Goal: Task Accomplishment & Management: Use online tool/utility

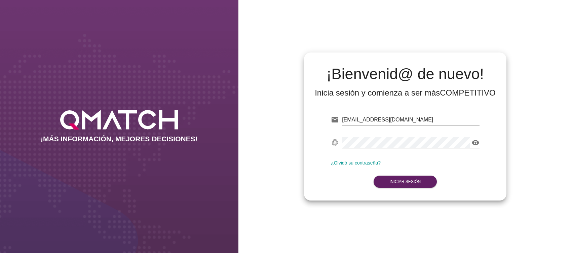
click at [277, 137] on div "¡Bienvenid@ de nuevo! Inicia sesión y comienza a ser más COMPETITIVO email [EMA…" at bounding box center [404, 126] width 333 height 253
click at [409, 183] on strong "Iniciar Sesión" at bounding box center [404, 181] width 31 height 5
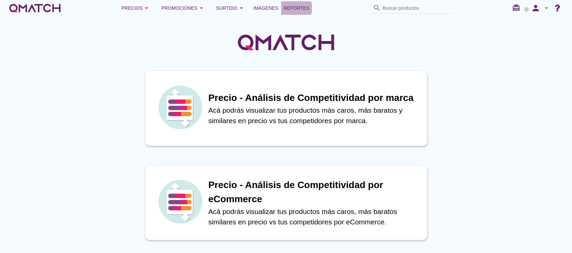
click at [298, 10] on span "Reportes" at bounding box center [297, 8] width 26 height 8
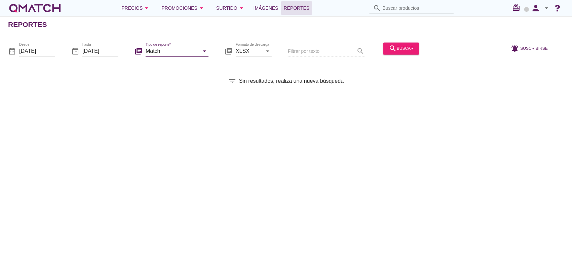
click at [198, 51] on input "Match" at bounding box center [172, 51] width 53 height 11
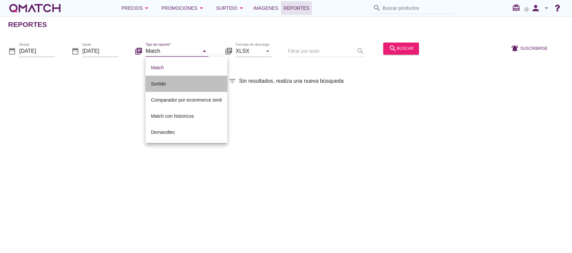
click at [174, 87] on div "Surtido" at bounding box center [186, 84] width 71 height 8
type input "Surtido"
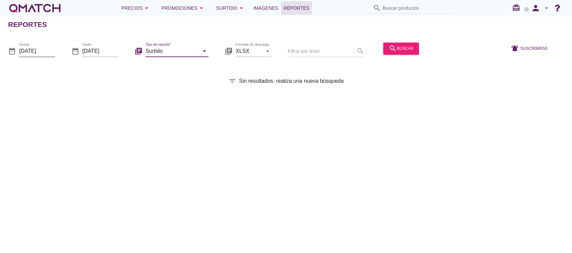
click at [49, 47] on input "[DATE]" at bounding box center [37, 51] width 36 height 11
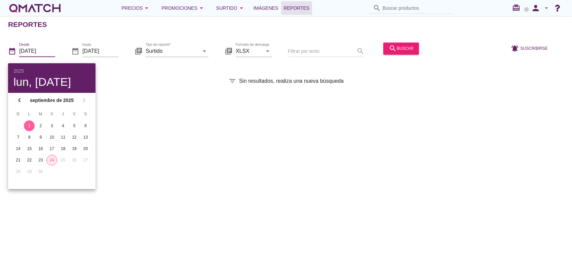
click at [46, 158] on button "24" at bounding box center [51, 160] width 11 height 11
click at [44, 159] on div "23" at bounding box center [40, 160] width 11 height 6
type input "[DATE]"
click at [398, 52] on div "search buscar" at bounding box center [400, 48] width 25 height 8
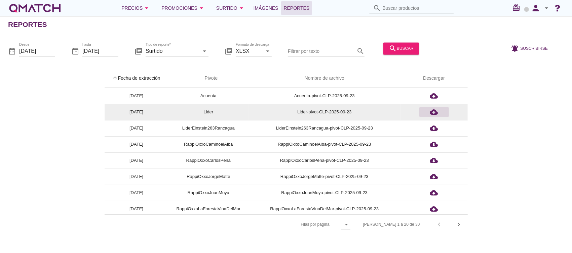
click at [429, 112] on div "cloud_download" at bounding box center [434, 112] width 24 height 8
